Goal: Task Accomplishment & Management: Use online tool/utility

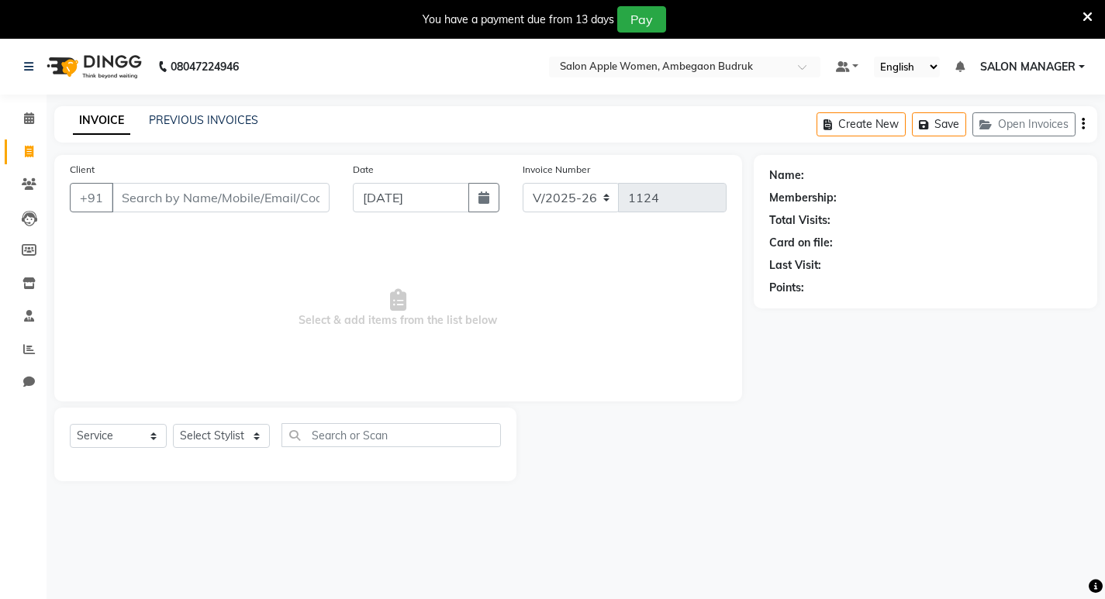
select select "6277"
select select "service"
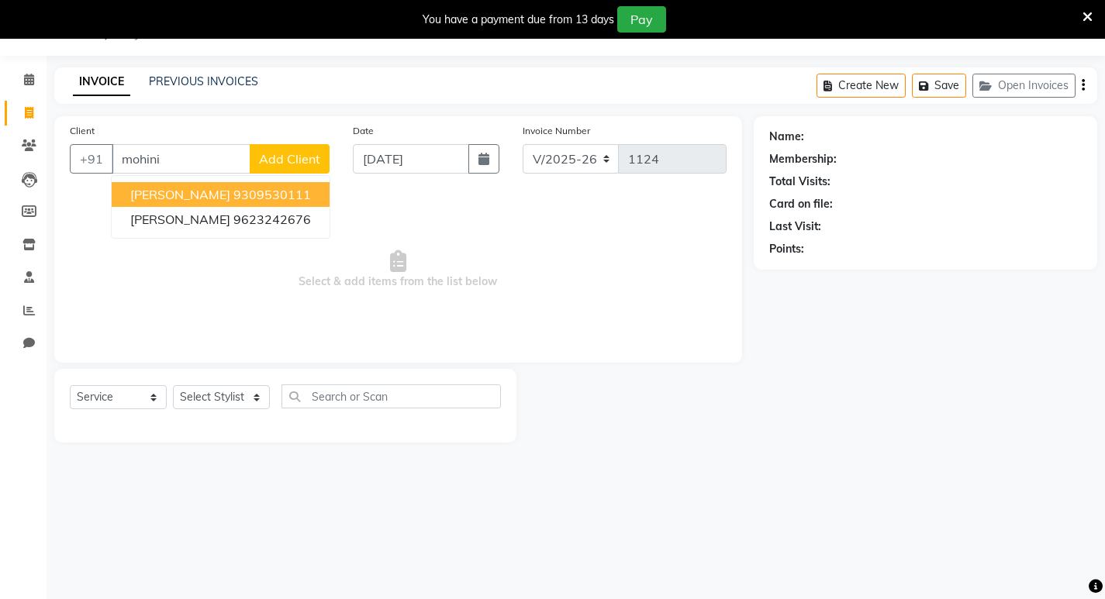
click at [203, 190] on span "[PERSON_NAME]" at bounding box center [180, 195] width 100 height 16
type input "9309530111"
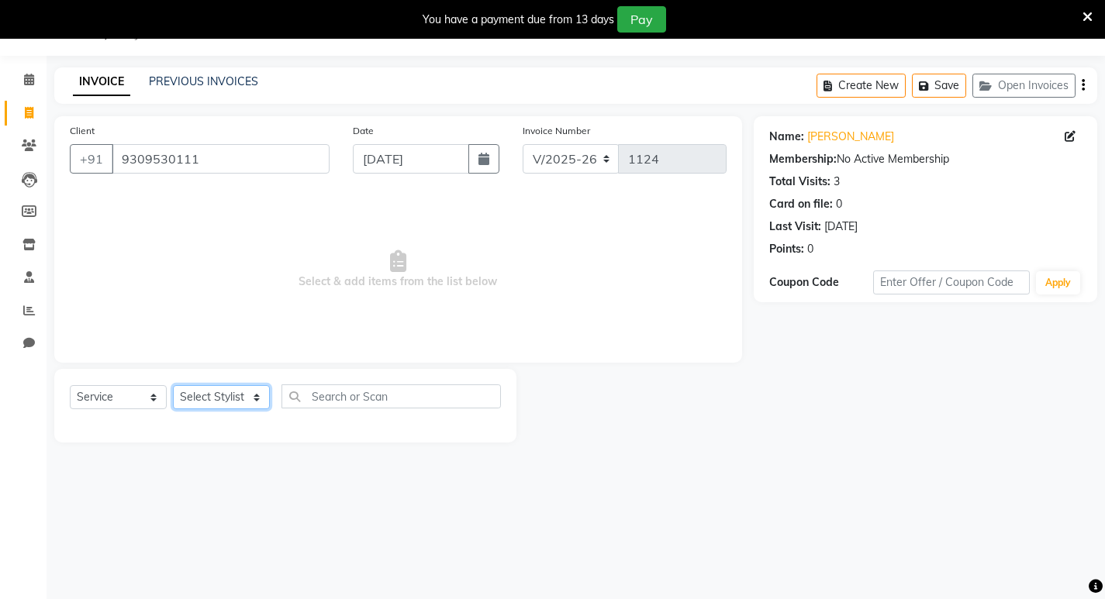
click at [207, 395] on select "Select Stylist [PERSON_NAME] [PERSON_NAME] [PERSON_NAME] Manager [PERSON_NAME] …" at bounding box center [221, 397] width 97 height 24
select select "58087"
click at [173, 385] on select "Select Stylist [PERSON_NAME] [PERSON_NAME] [PERSON_NAME] Manager [PERSON_NAME] …" at bounding box center [221, 397] width 97 height 24
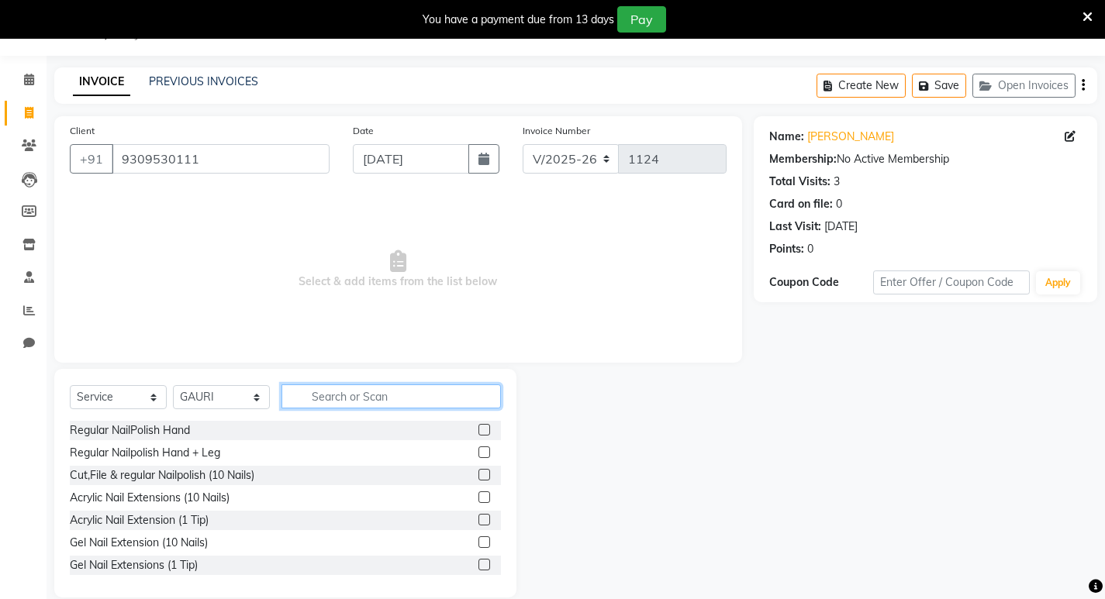
click at [357, 400] on input "text" at bounding box center [390, 397] width 219 height 24
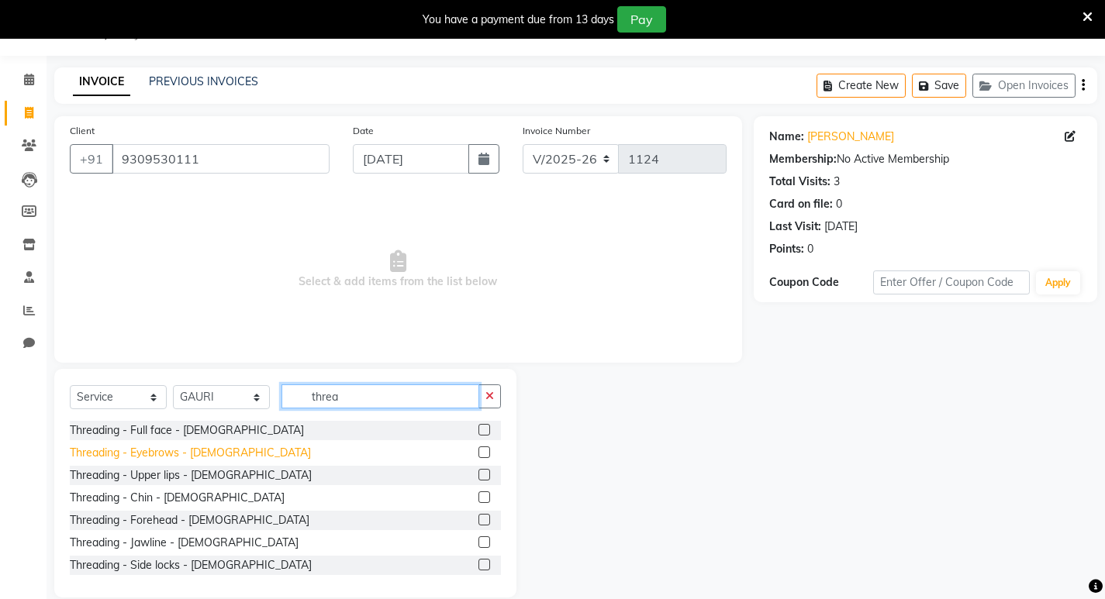
type input "threa"
drag, startPoint x: 131, startPoint y: 450, endPoint x: 140, endPoint y: 463, distance: 15.7
click at [132, 450] on div "Threading - Eyebrows - [DEMOGRAPHIC_DATA]" at bounding box center [190, 453] width 241 height 16
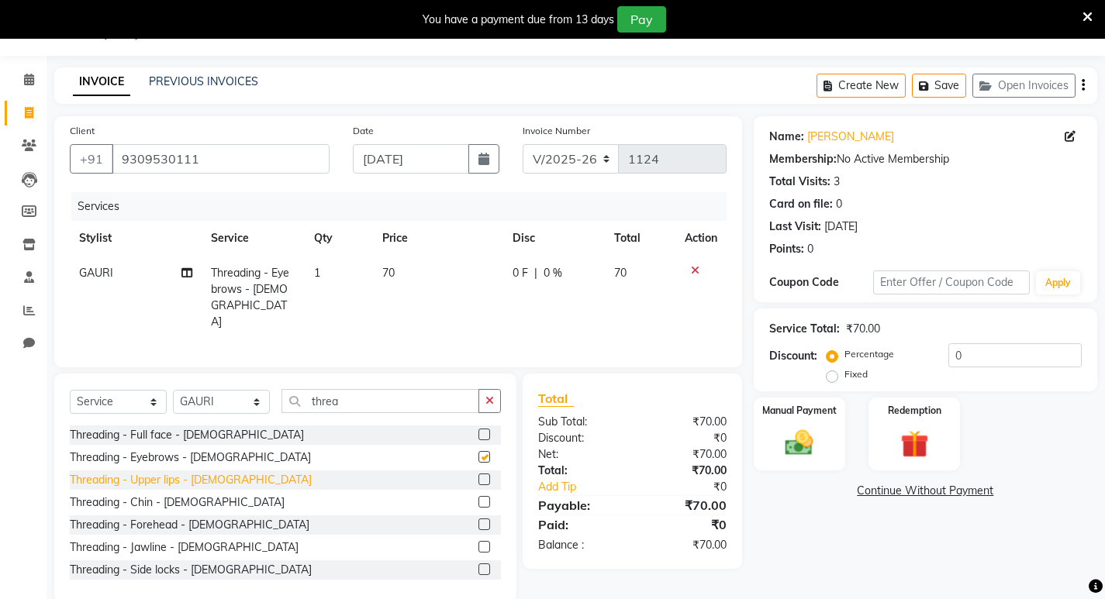
checkbox input "false"
click at [151, 479] on div "Threading - Upper lips - [DEMOGRAPHIC_DATA]" at bounding box center [191, 480] width 242 height 16
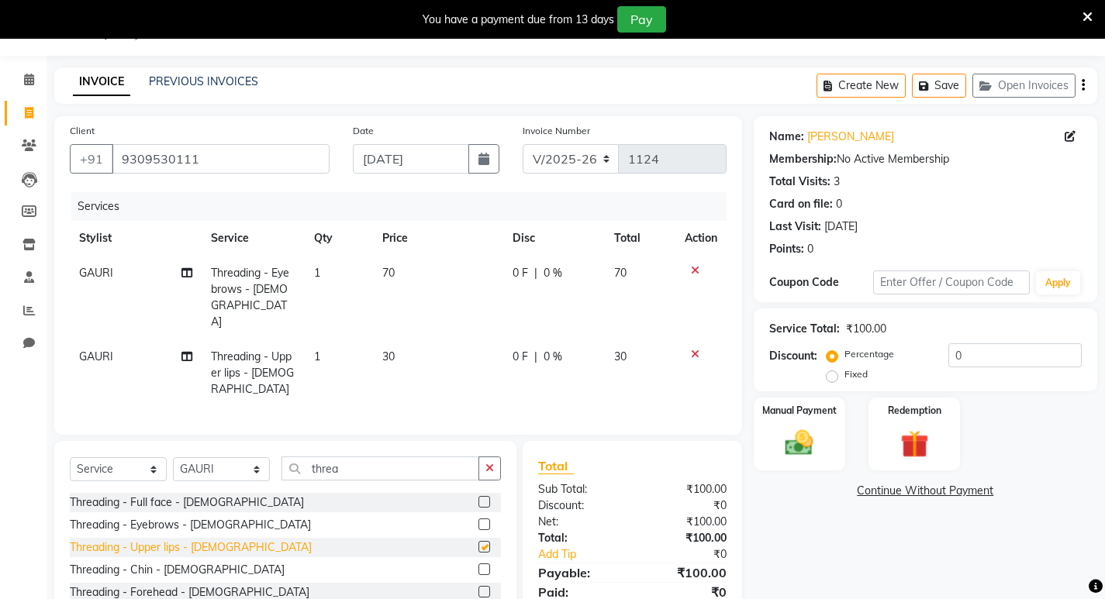
checkbox input "false"
click at [153, 585] on div "Threading - Forehead - [DEMOGRAPHIC_DATA]" at bounding box center [190, 593] width 240 height 16
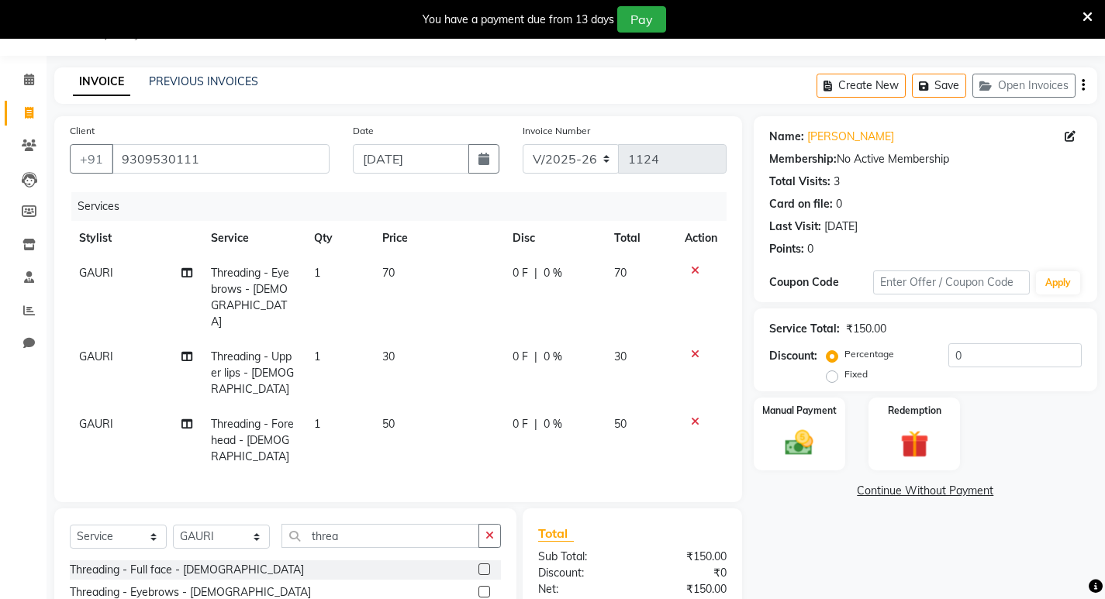
checkbox input "false"
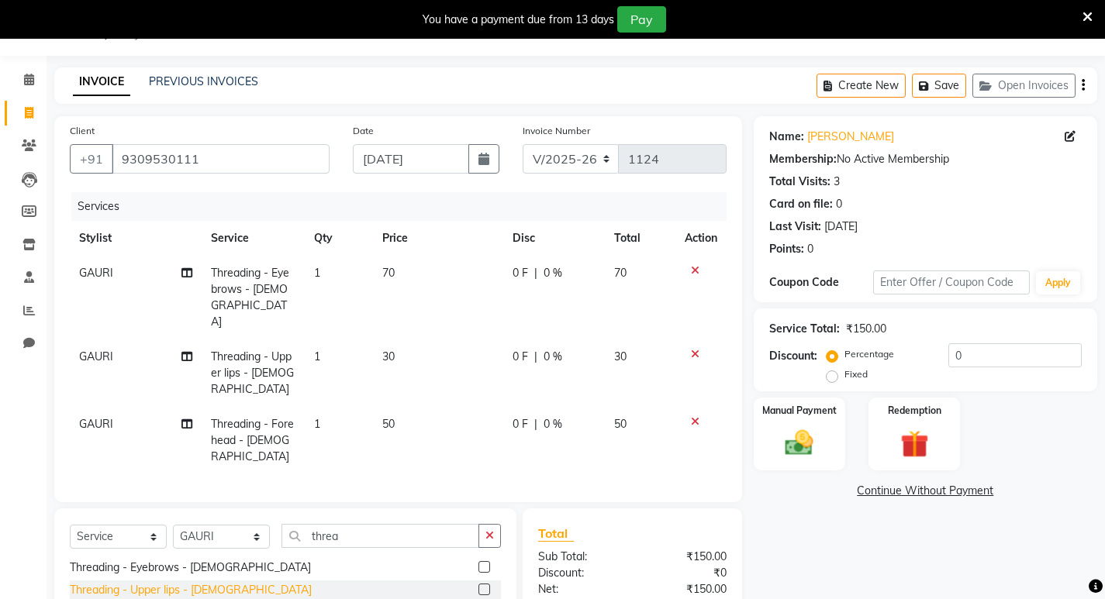
scroll to position [147, 0]
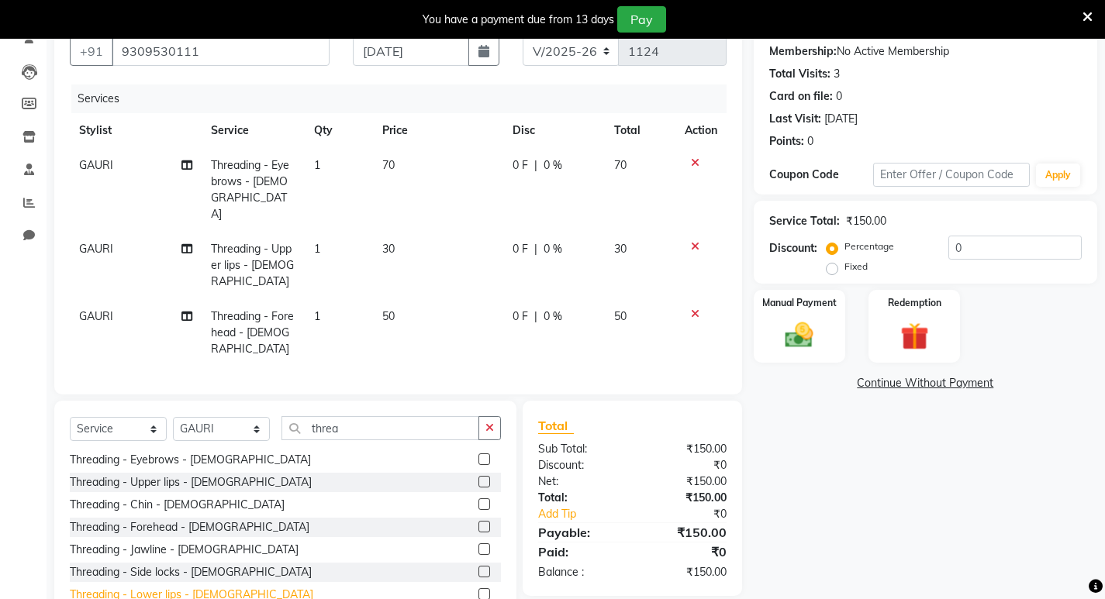
click at [164, 587] on div "Threading - Lower lips - [DEMOGRAPHIC_DATA]" at bounding box center [191, 595] width 243 height 16
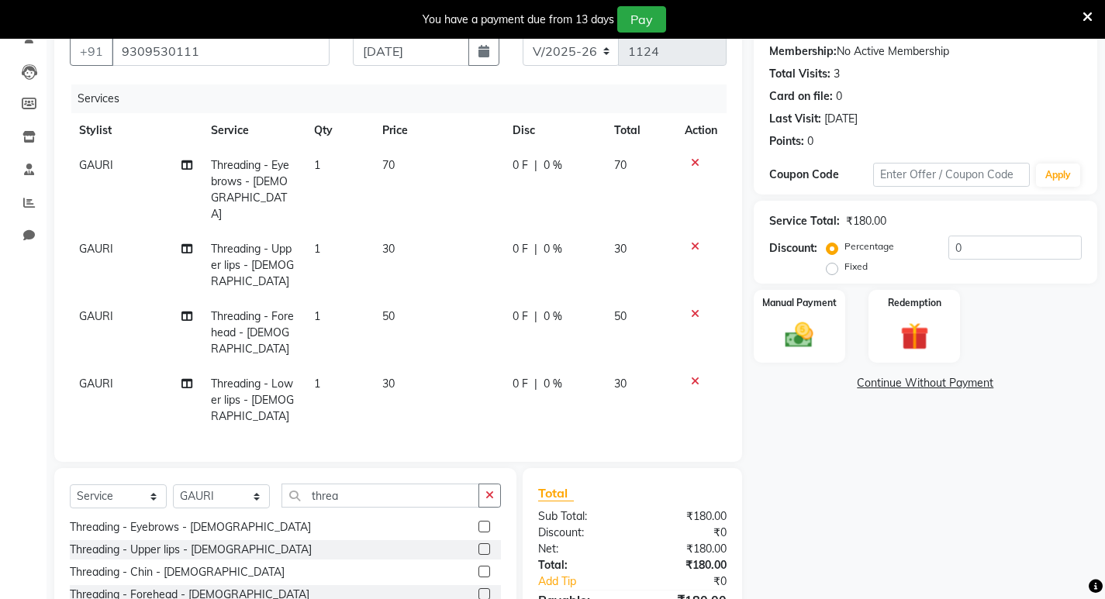
checkbox input "false"
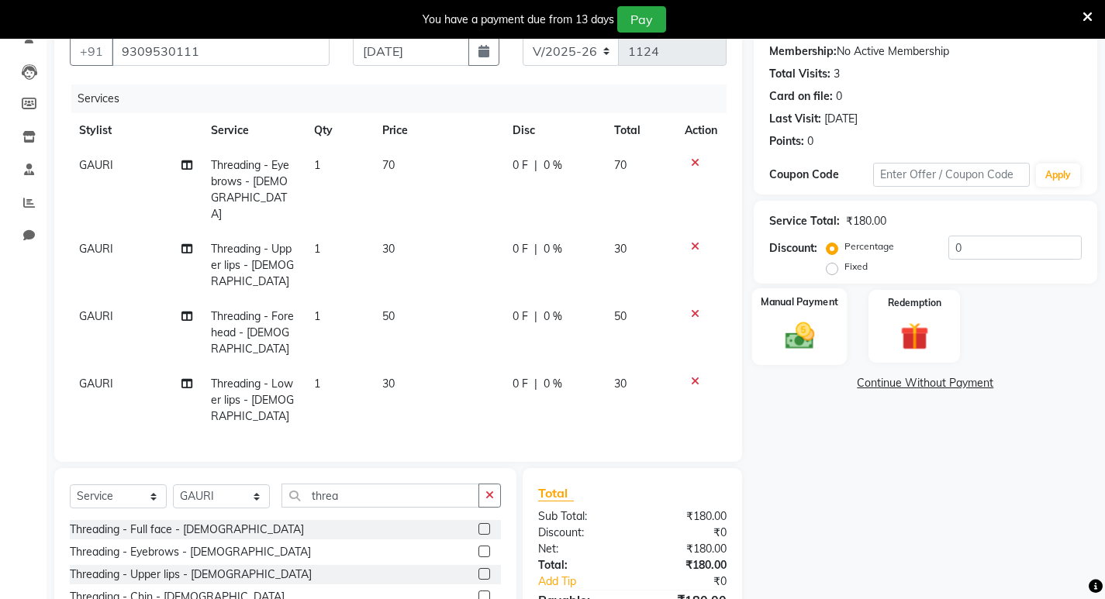
click at [785, 348] on img at bounding box center [798, 335] width 47 height 33
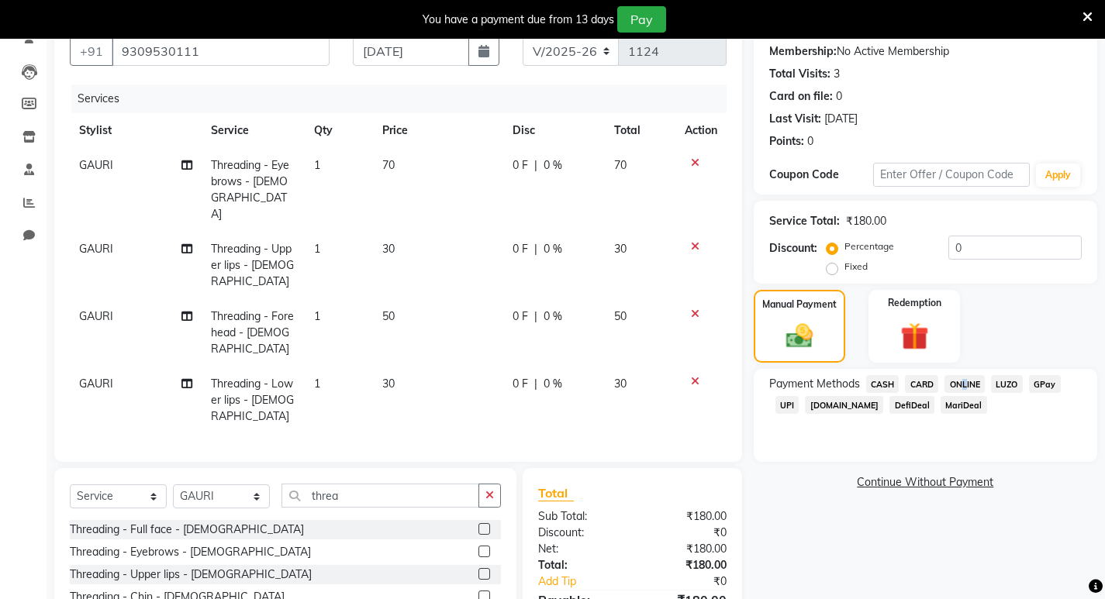
click at [962, 381] on span "ONLINE" at bounding box center [964, 384] width 40 height 18
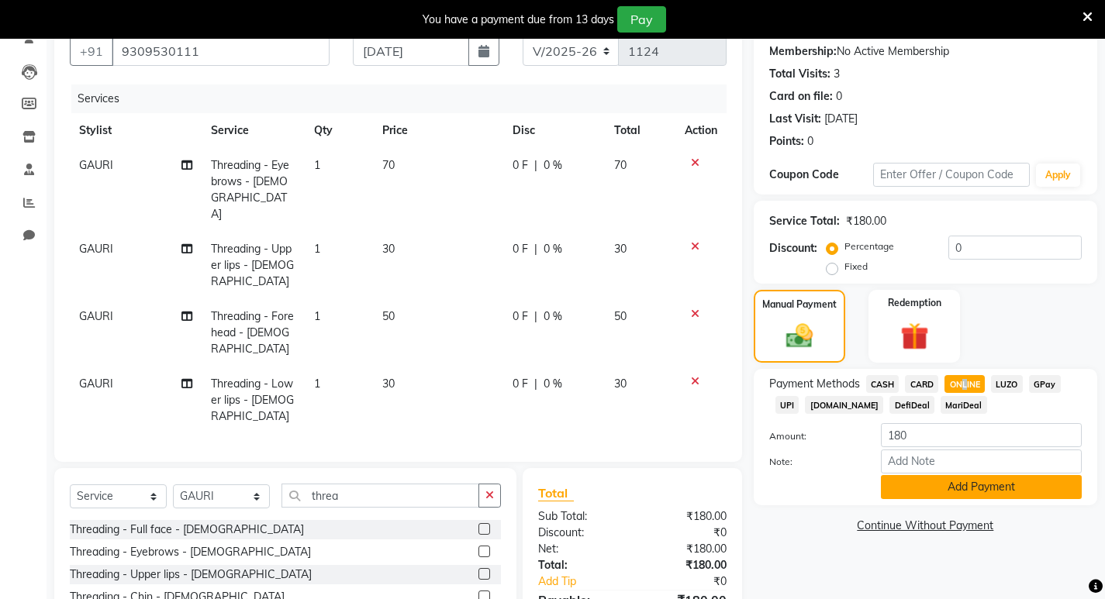
click at [936, 485] on button "Add Payment" at bounding box center [981, 487] width 201 height 24
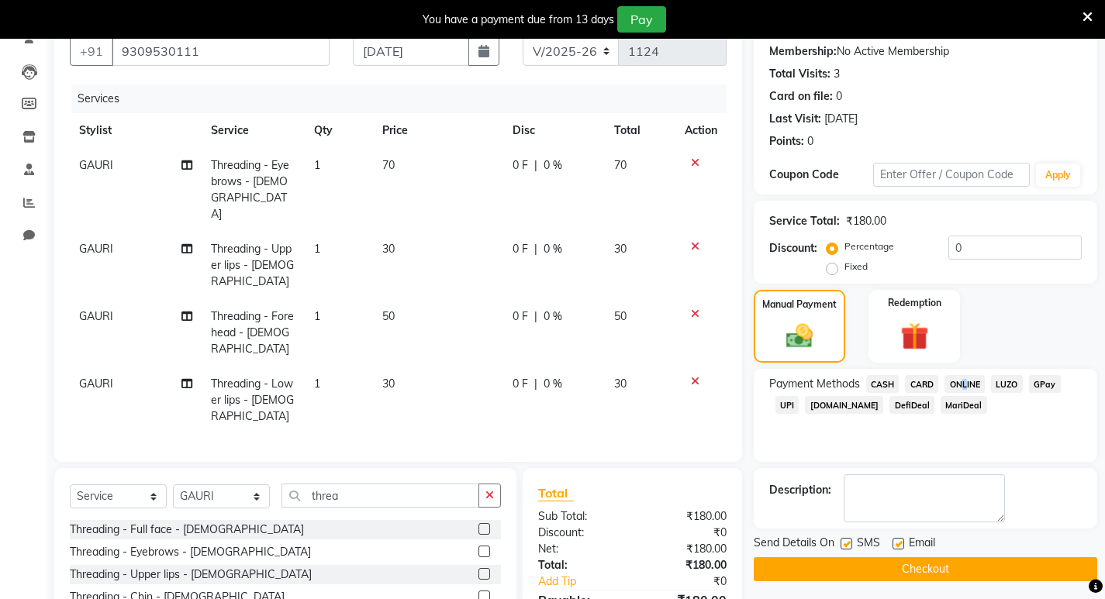
scroll to position [198, 0]
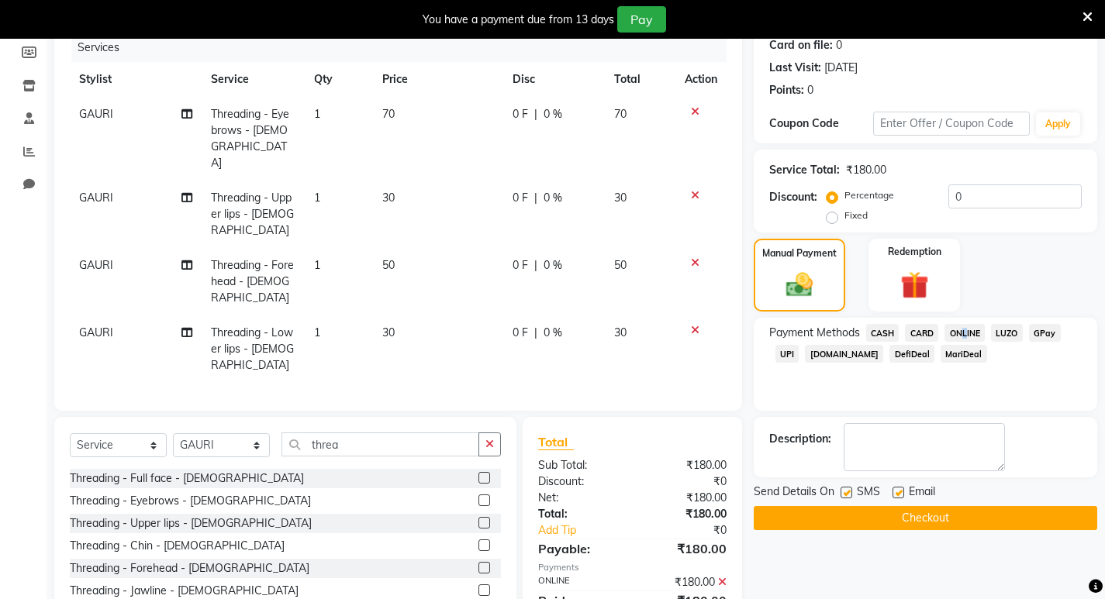
click at [895, 516] on button "Checkout" at bounding box center [925, 518] width 343 height 24
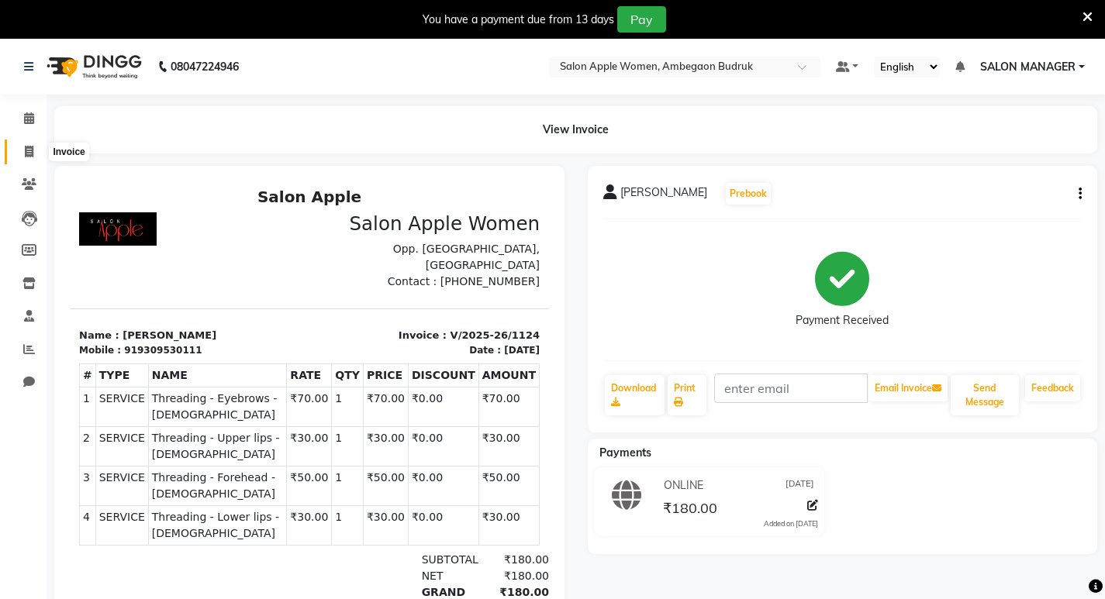
click at [23, 155] on span at bounding box center [29, 152] width 27 height 18
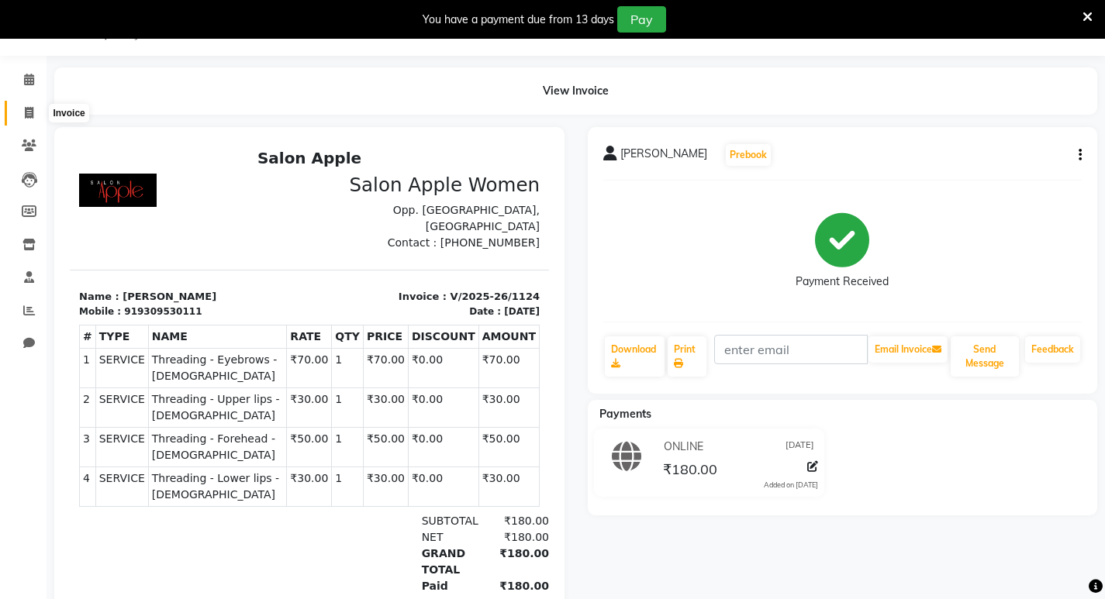
select select "6277"
select select "service"
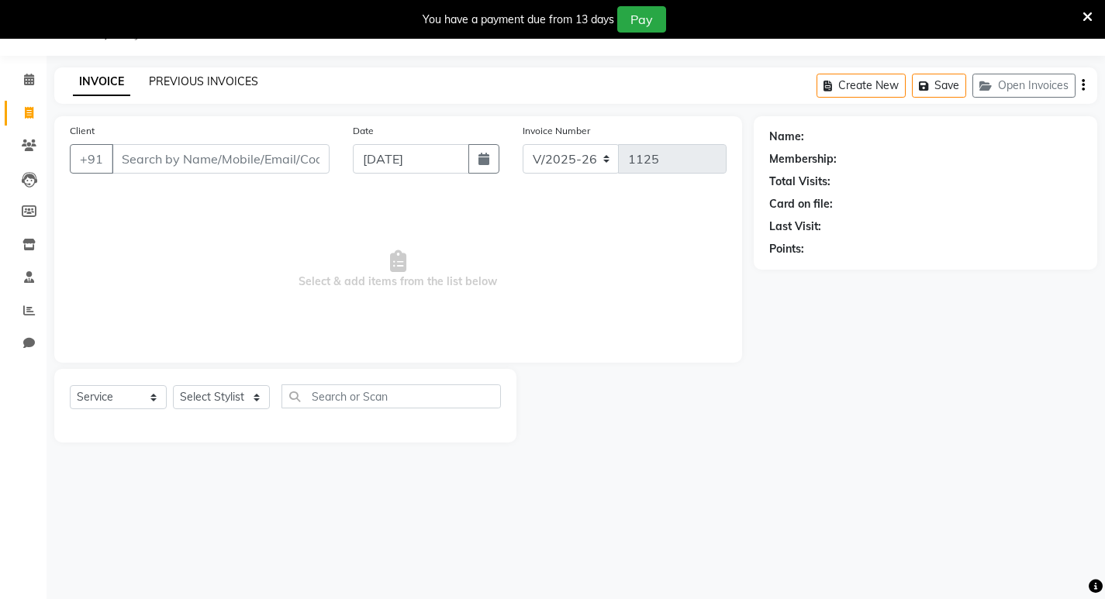
click at [220, 87] on link "PREVIOUS INVOICES" at bounding box center [203, 81] width 109 height 14
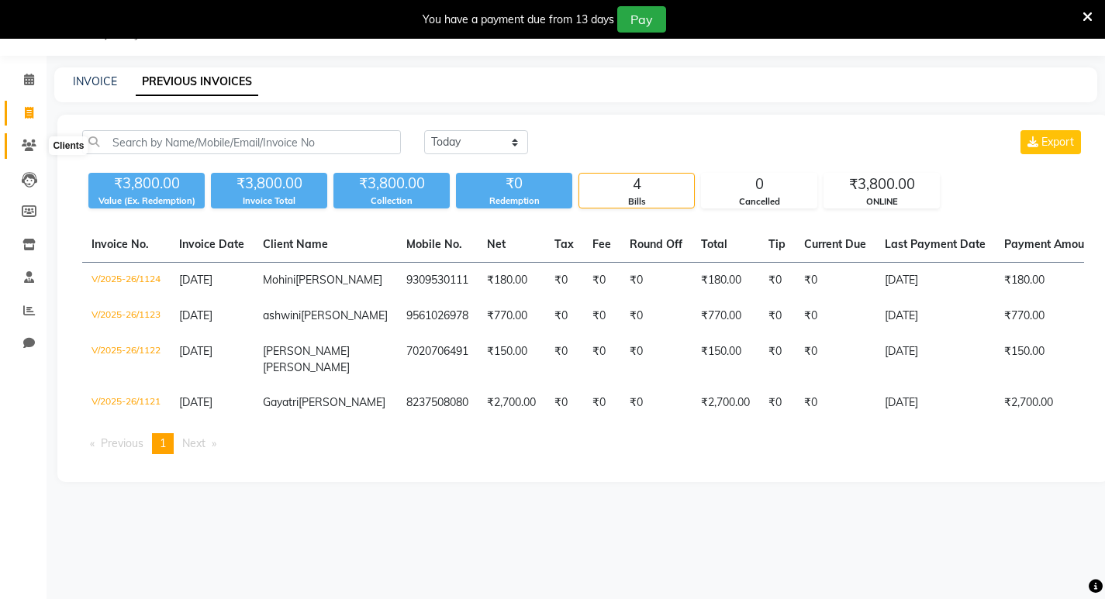
click at [19, 140] on span at bounding box center [29, 146] width 27 height 18
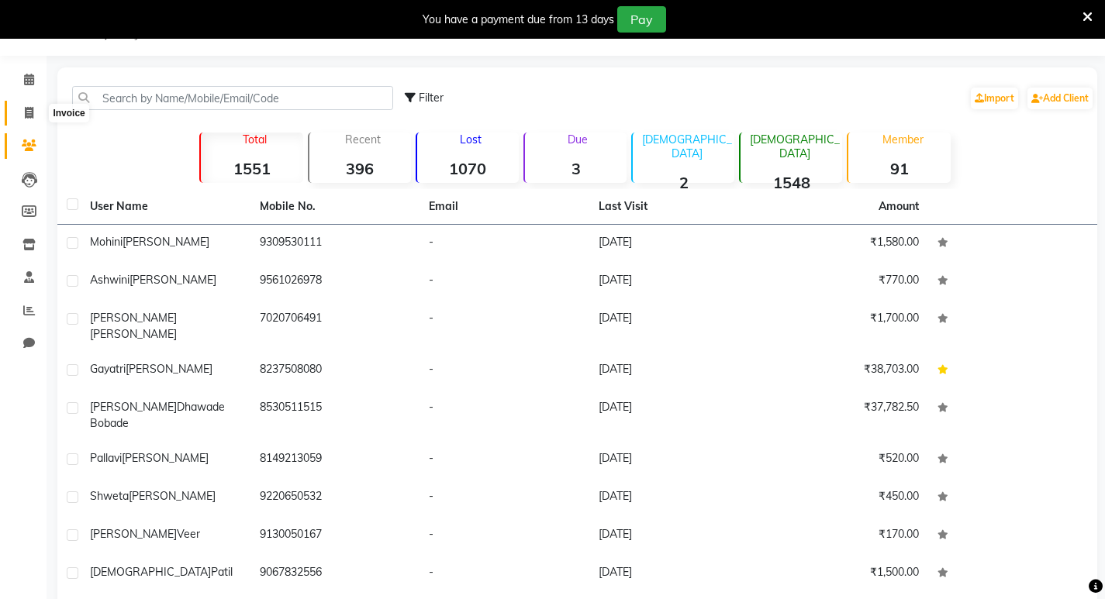
click at [19, 117] on span at bounding box center [29, 114] width 27 height 18
select select "6277"
select select "service"
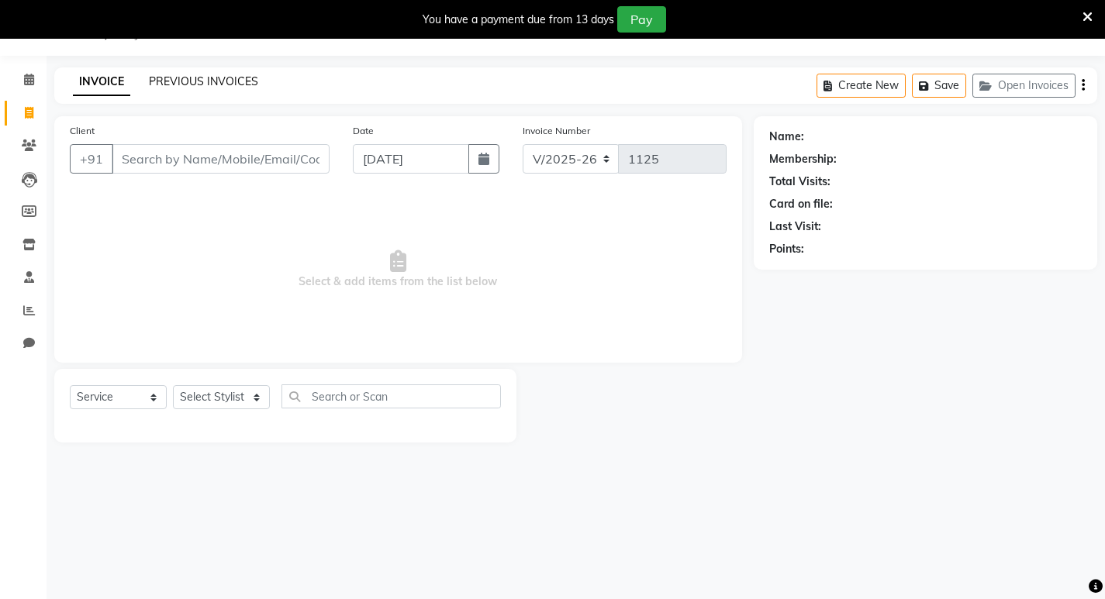
click at [170, 80] on link "PREVIOUS INVOICES" at bounding box center [203, 81] width 109 height 14
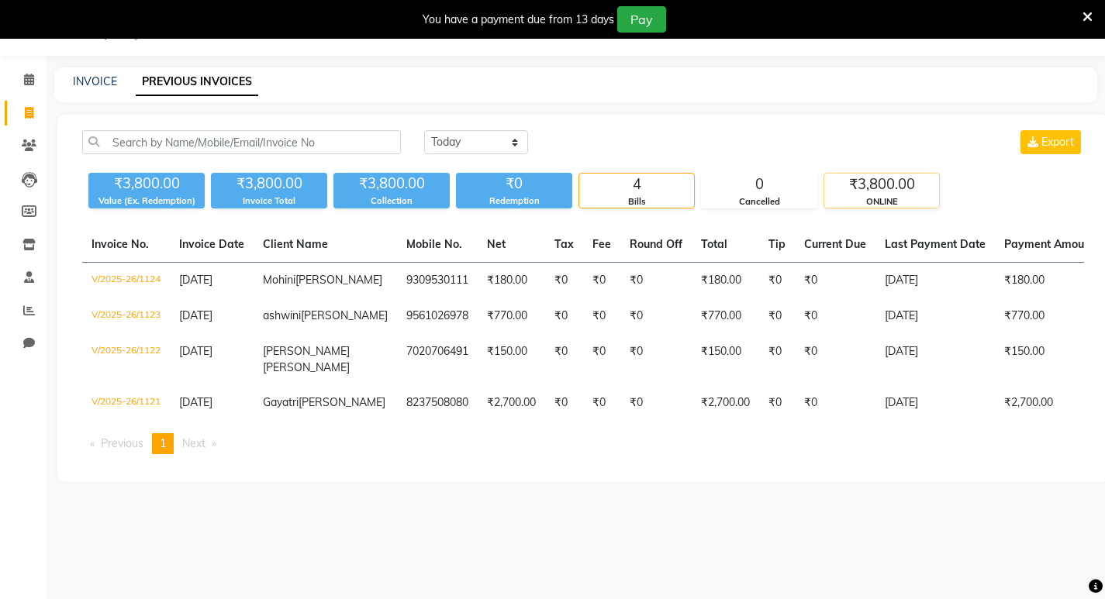
click at [839, 196] on div "ONLINE" at bounding box center [881, 201] width 115 height 13
click at [91, 83] on link "INVOICE" at bounding box center [95, 81] width 44 height 14
select select "6277"
select select "service"
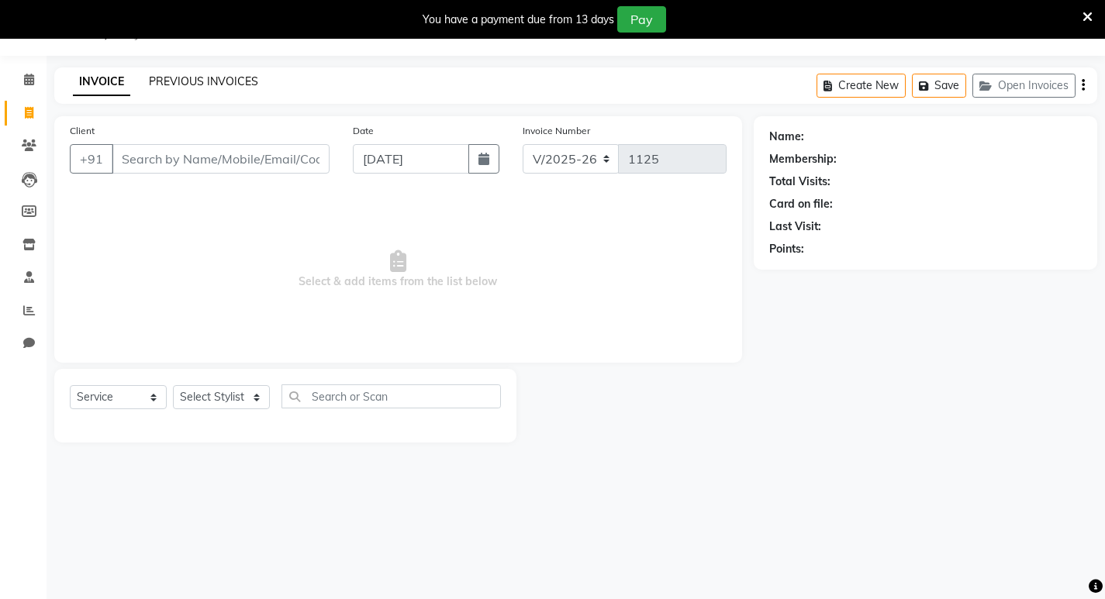
click at [180, 85] on link "PREVIOUS INVOICES" at bounding box center [203, 81] width 109 height 14
